Goal: Information Seeking & Learning: Learn about a topic

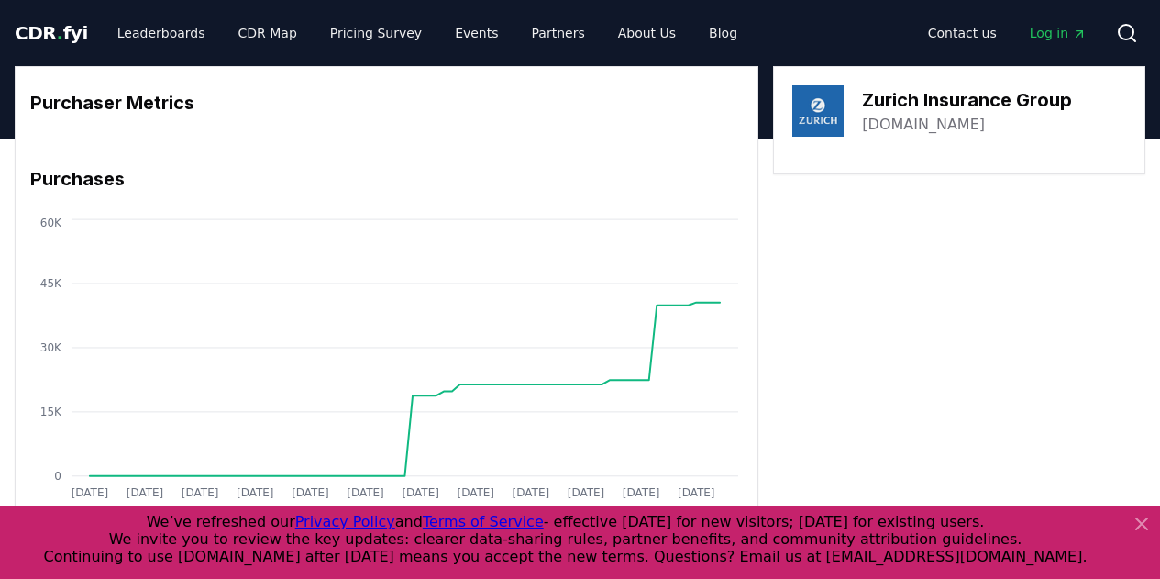
scroll to position [459, 0]
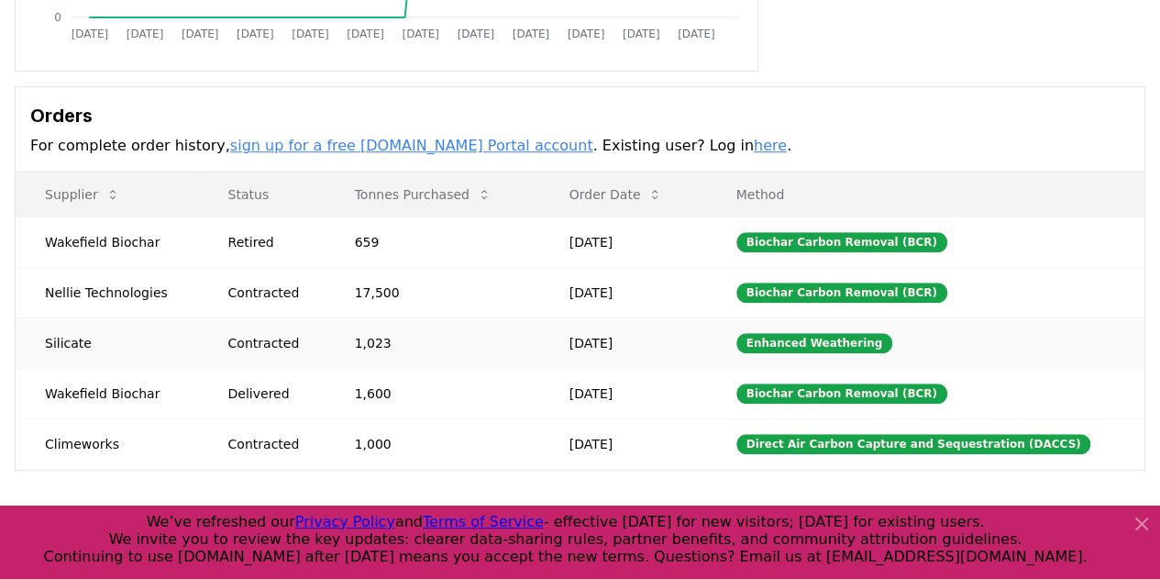
click at [65, 339] on td "Silicate" at bounding box center [107, 342] width 183 height 50
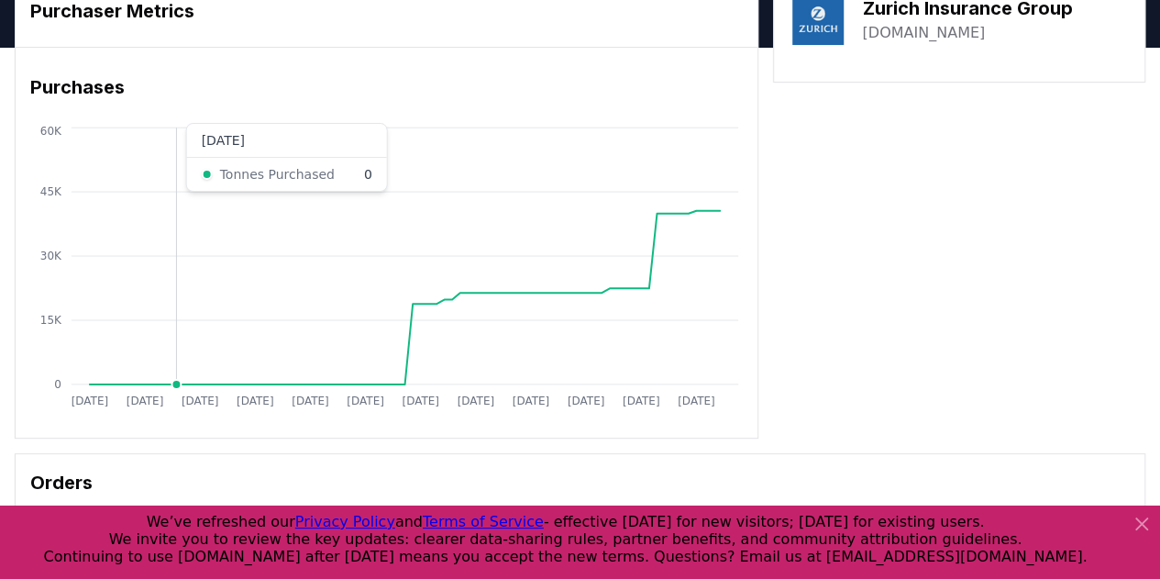
scroll to position [0, 0]
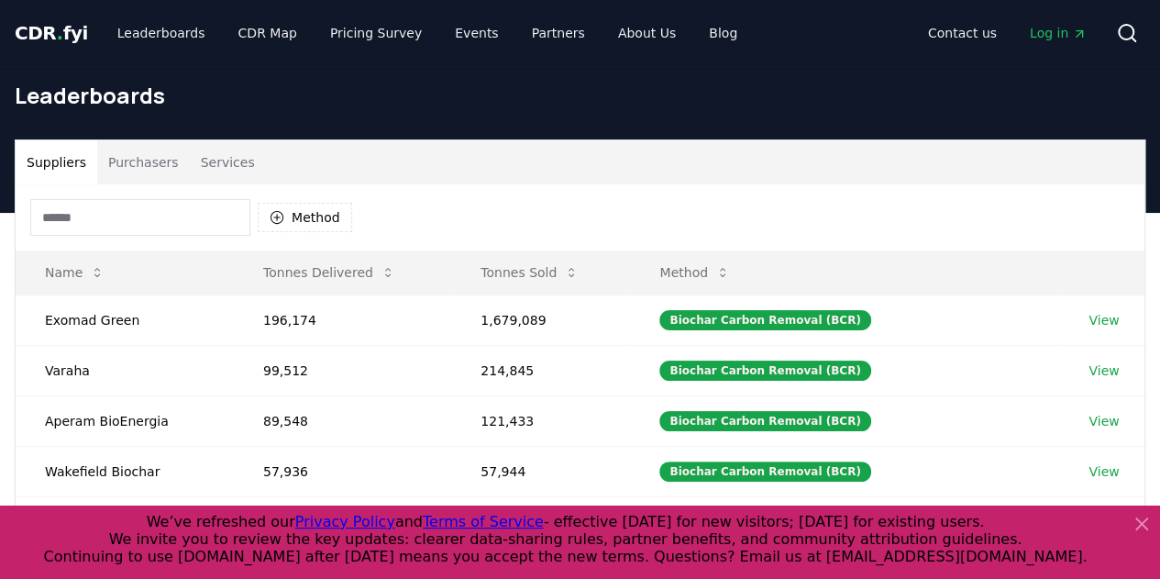
click at [191, 216] on input at bounding box center [140, 217] width 220 height 37
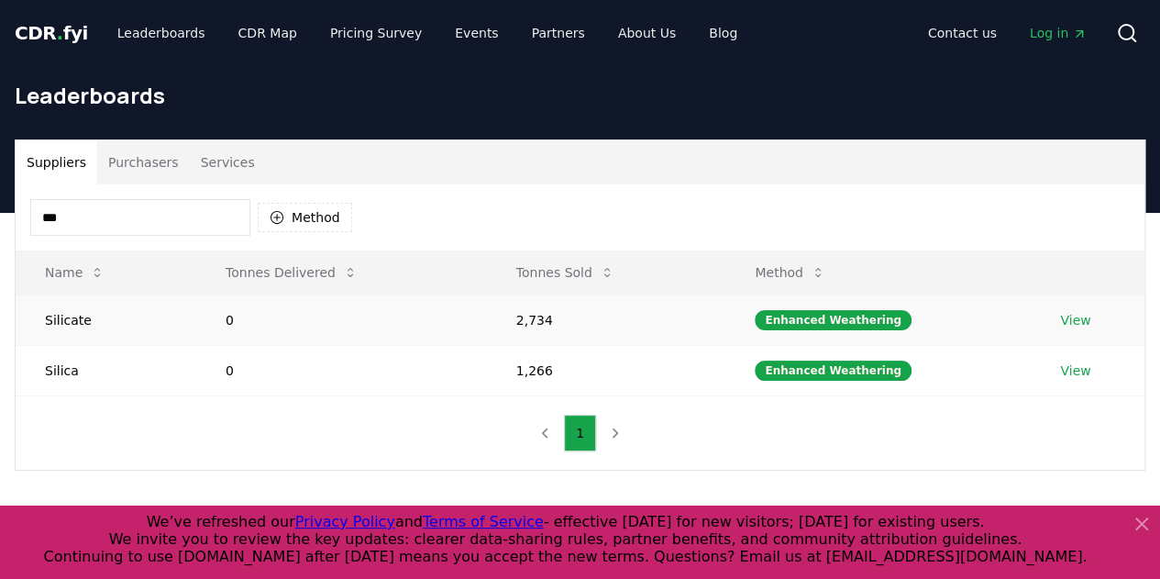
type input "***"
click at [1074, 316] on link "View" at bounding box center [1075, 320] width 30 height 18
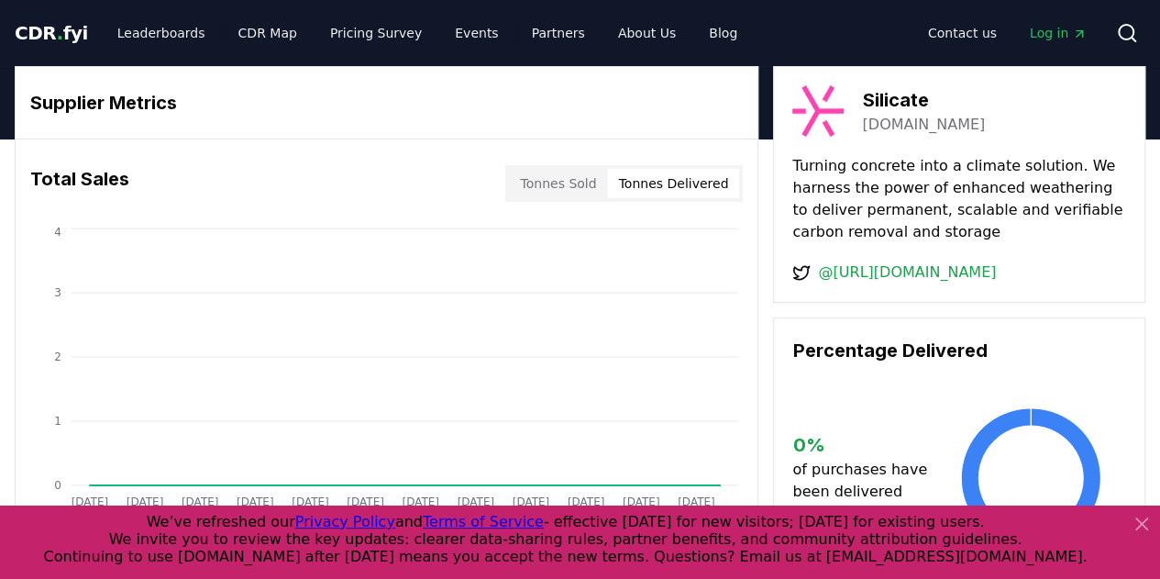
click at [726, 189] on button "Tonnes Delivered" at bounding box center [673, 183] width 132 height 29
click at [552, 185] on button "Tonnes Sold" at bounding box center [558, 183] width 98 height 29
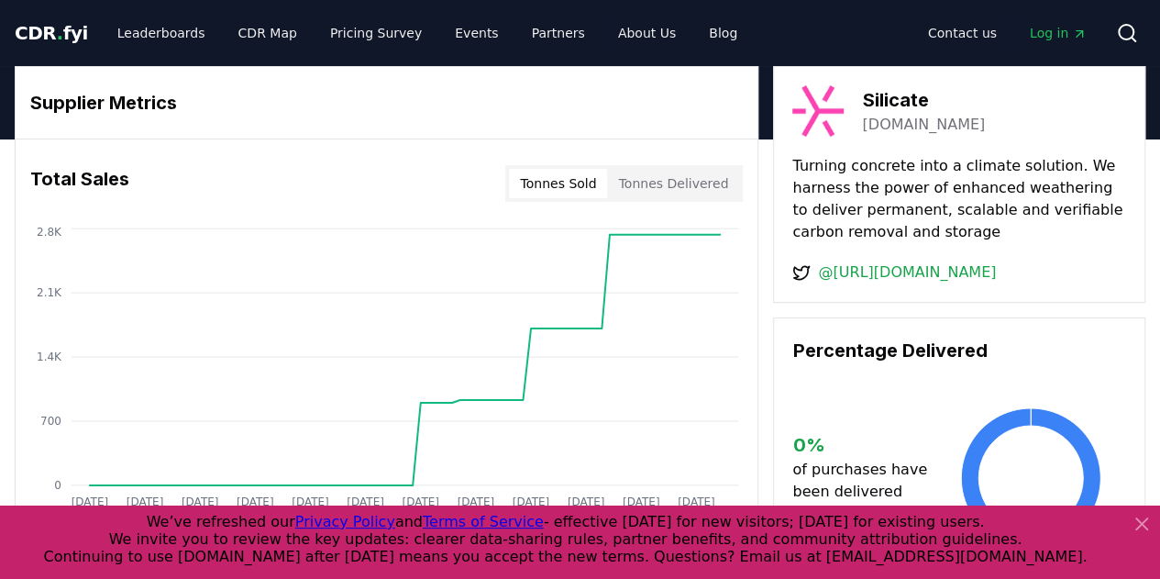
click at [939, 271] on link "@[URL][DOMAIN_NAME]" at bounding box center [907, 272] width 178 height 22
drag, startPoint x: 855, startPoint y: 126, endPoint x: 988, endPoint y: 125, distance: 133.0
click at [988, 125] on div "Silicate [DOMAIN_NAME]" at bounding box center [960, 110] width 334 height 51
